Goal: Information Seeking & Learning: Find specific fact

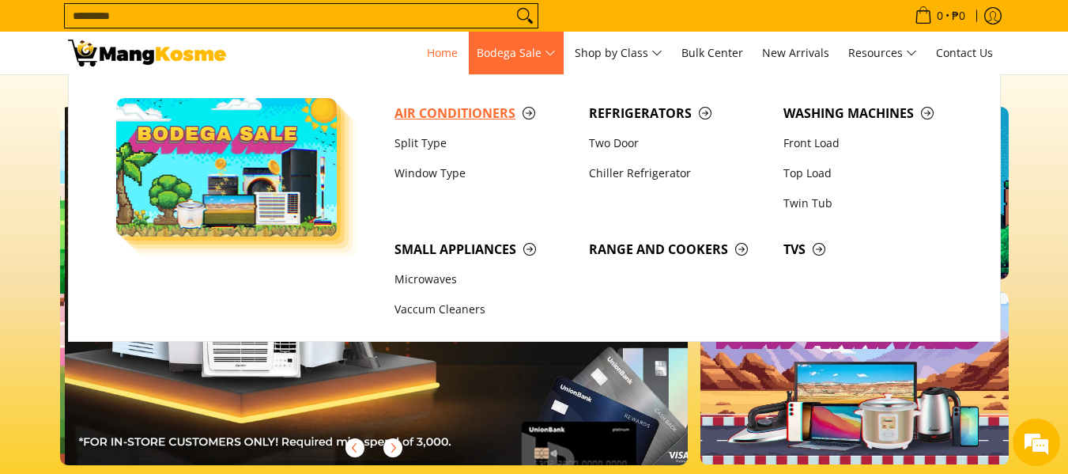
scroll to position [0, 628]
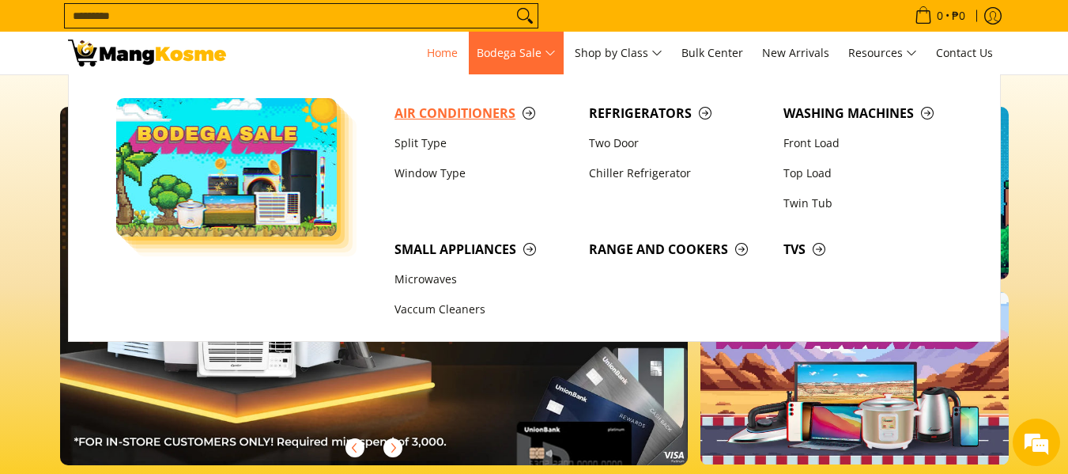
click at [469, 110] on span "Air Conditioners" at bounding box center [483, 114] width 179 height 20
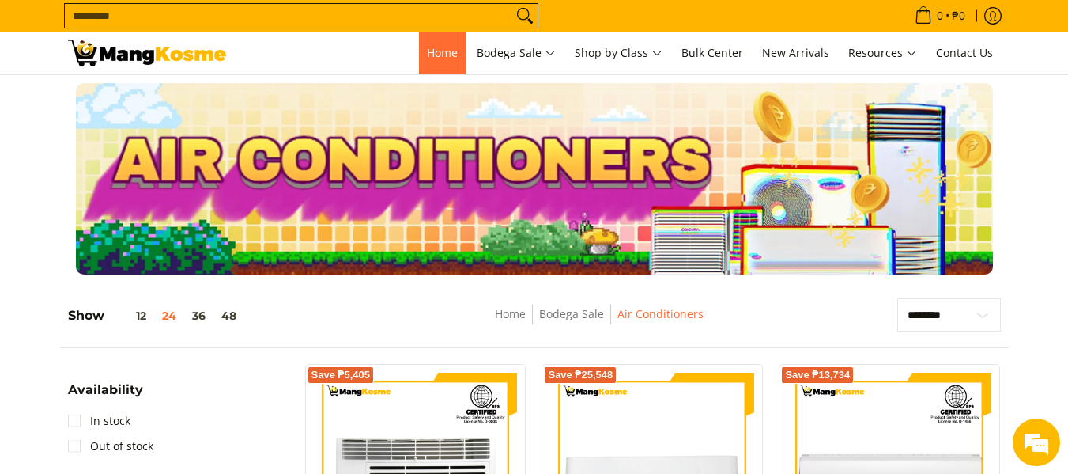
click at [428, 57] on span "Home" at bounding box center [442, 52] width 31 height 15
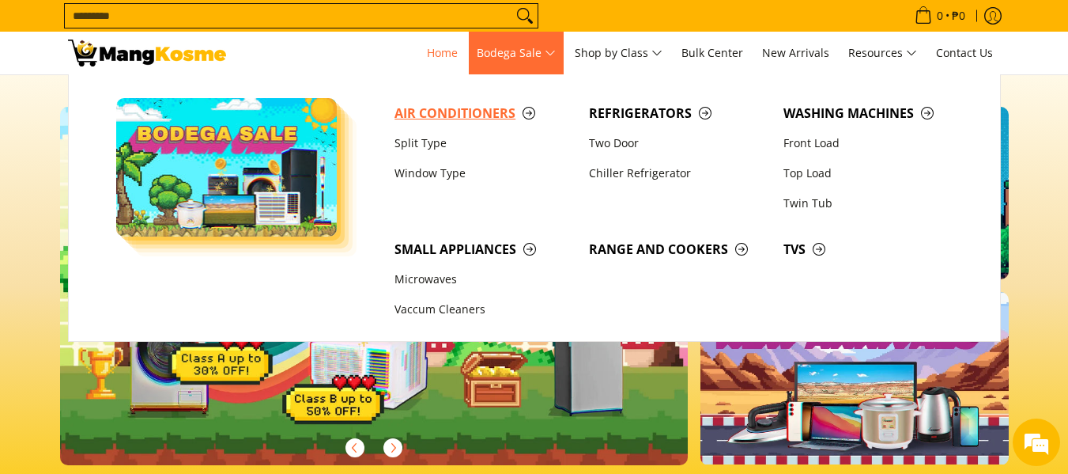
click at [480, 110] on span "Air Conditioners" at bounding box center [483, 114] width 179 height 20
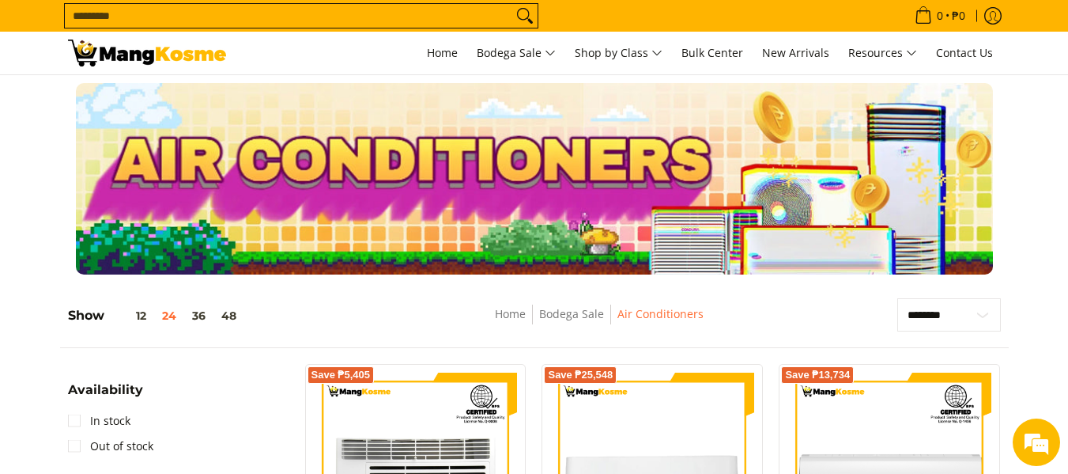
click at [542, 119] on div at bounding box center [534, 178] width 933 height 191
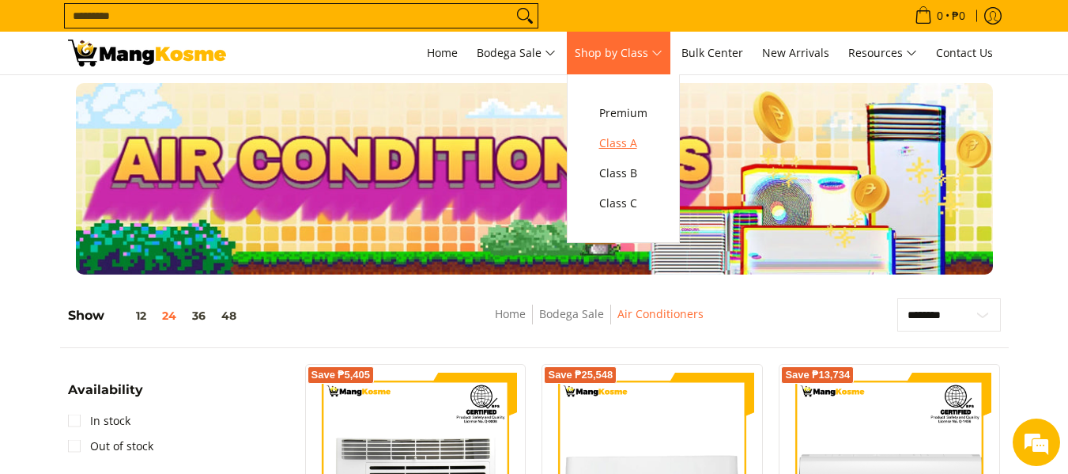
click at [628, 149] on span "Class A" at bounding box center [623, 144] width 48 height 20
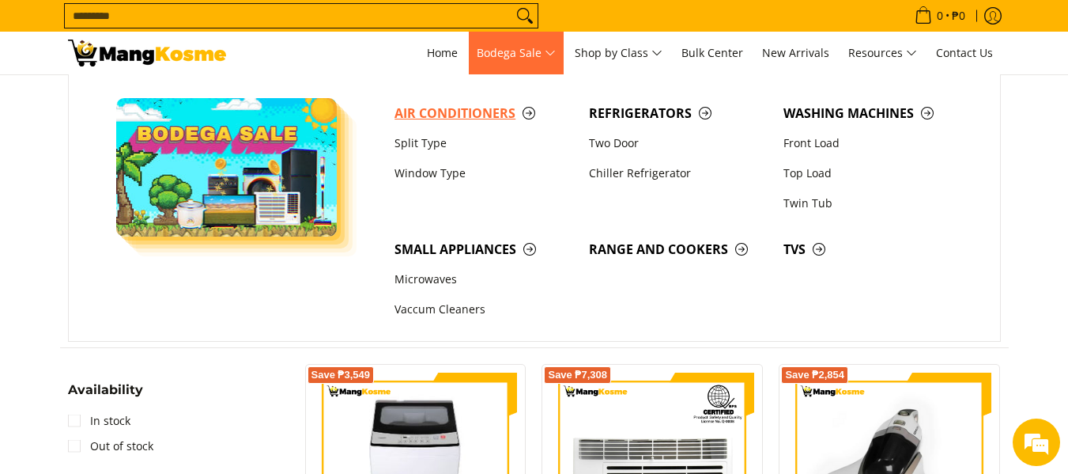
click at [520, 113] on span "Air Conditioners" at bounding box center [483, 114] width 179 height 20
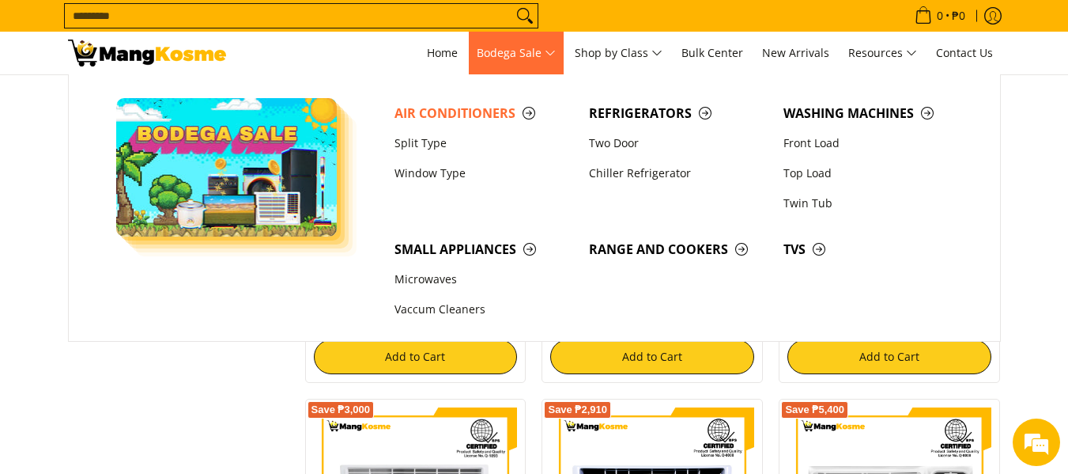
scroll to position [2055, 0]
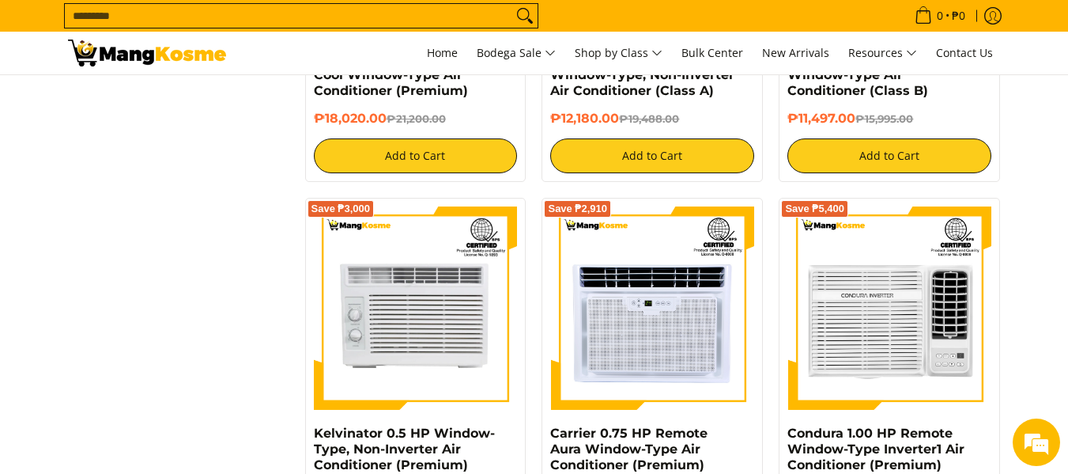
click at [286, 26] on input "Search..." at bounding box center [288, 16] width 447 height 24
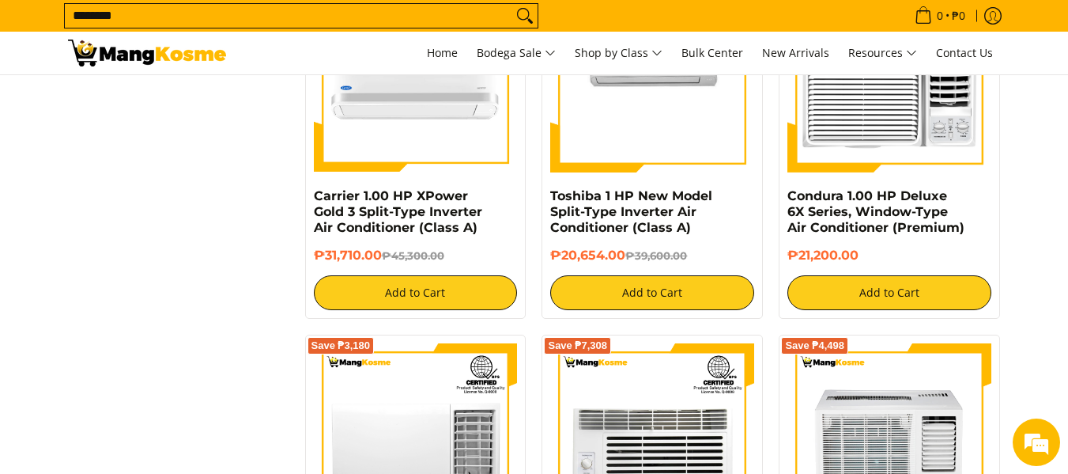
scroll to position [1520, 0]
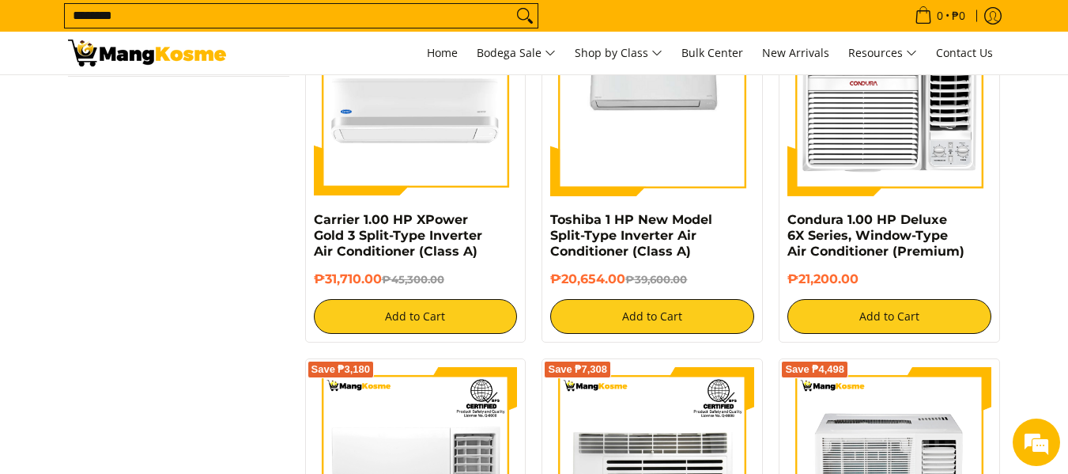
type input "********"
click at [512, 4] on button "Search" at bounding box center [524, 16] width 25 height 24
